Goal: Information Seeking & Learning: Learn about a topic

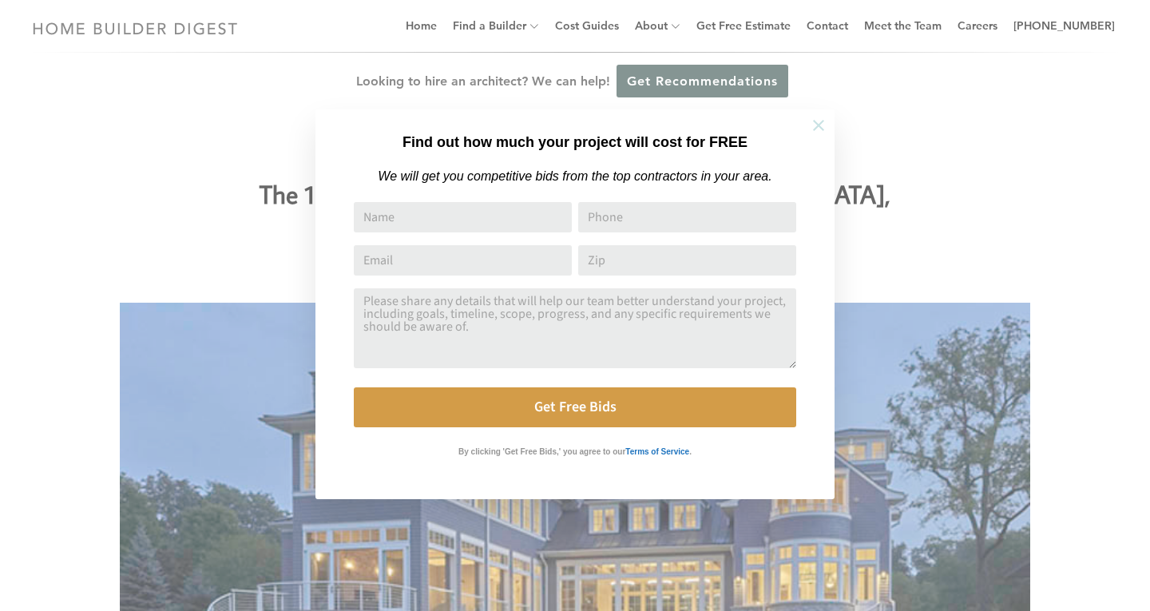
click at [813, 125] on icon at bounding box center [819, 126] width 18 height 18
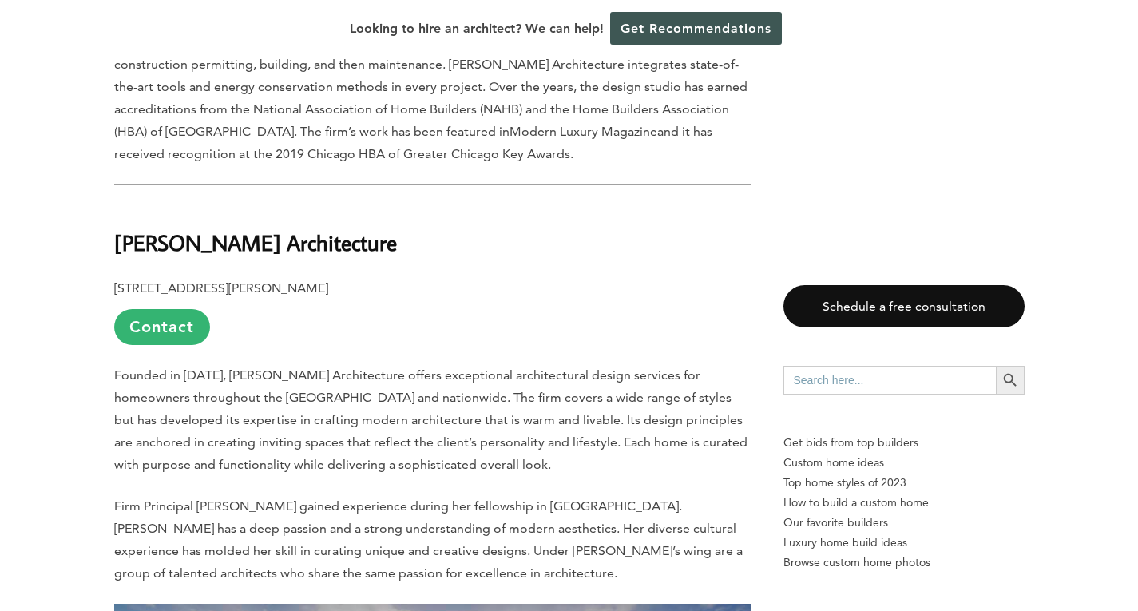
scroll to position [14710, 0]
